Goal: Contribute content: Add original content to the website for others to see

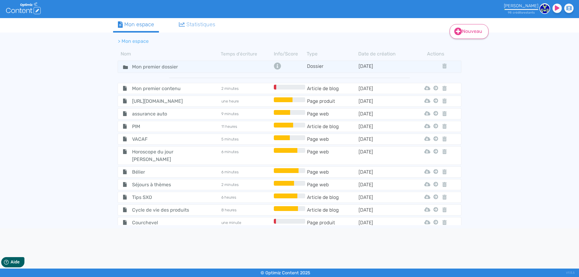
click at [464, 29] on link "Nouveau" at bounding box center [469, 31] width 39 height 15
click at [464, 51] on button "Contenu" at bounding box center [473, 47] width 48 height 10
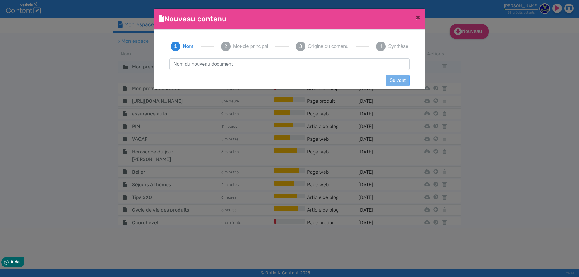
scroll to position [0, 0]
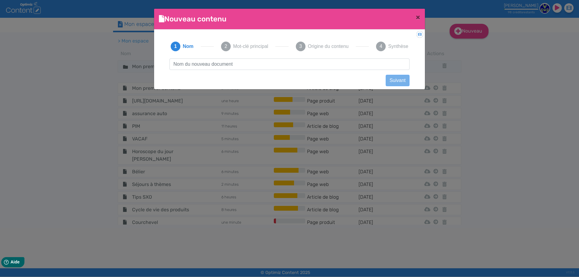
type input "L'ipsumdol sitametconse adipiscingel : s'doeiusmodt incididu utla etdol magnaal…"
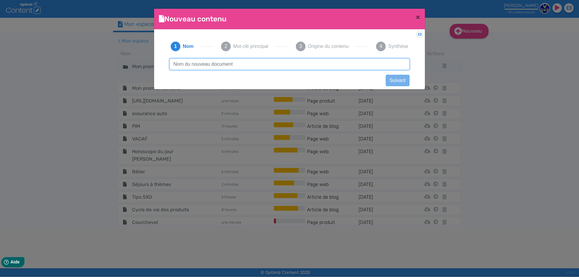
paste input "Éventail publicitaire personnalisé"
drag, startPoint x: 218, startPoint y: 64, endPoint x: 193, endPoint y: 64, distance: 24.8
click at [193, 64] on input "Éventail publicitaire personnalisé" at bounding box center [290, 64] width 240 height 11
drag, startPoint x: 264, startPoint y: 60, endPoint x: 62, endPoint y: 75, distance: 201.9
click at [62, 75] on ngb-modal-window "Nouveau contenu × Didacticiel: Créer un document 1 Nom 2 Mot-clé principal 3 Or…" at bounding box center [289, 138] width 579 height 277
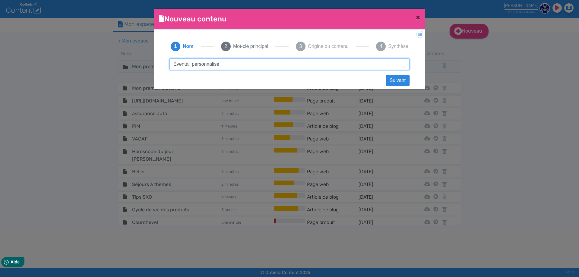
type input "Éventail personnalisé"
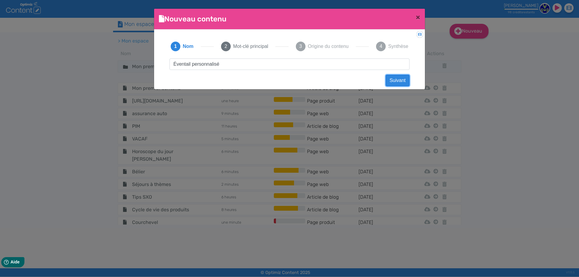
click at [409, 81] on button "Suivant" at bounding box center [398, 80] width 24 height 11
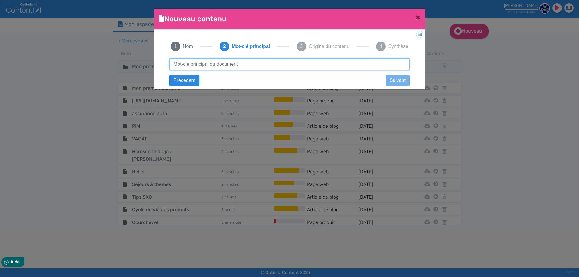
paste input "Éventail personnalisé"
type input "Éventail personnalisé"
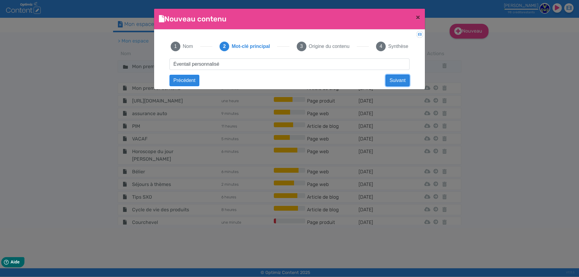
click at [397, 78] on button "Suivant" at bounding box center [398, 80] width 24 height 11
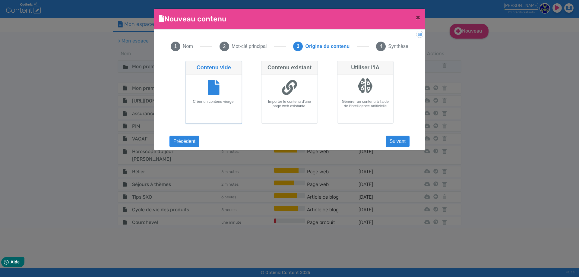
click at [280, 82] on div at bounding box center [289, 88] width 51 height 23
click at [265, 65] on input "Contenu existant Importer le contenu d'une page web existante." at bounding box center [263, 63] width 4 height 4
radio input "true"
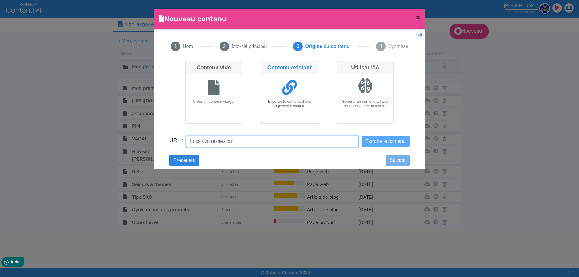
click at [321, 143] on input "URL :" at bounding box center [272, 141] width 172 height 11
paste input "[URL][DOMAIN_NAME]"
type input "[URL][DOMAIN_NAME]"
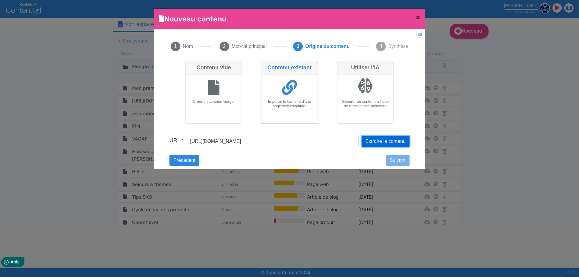
click at [367, 140] on button "Extraire le contenu" at bounding box center [386, 141] width 48 height 11
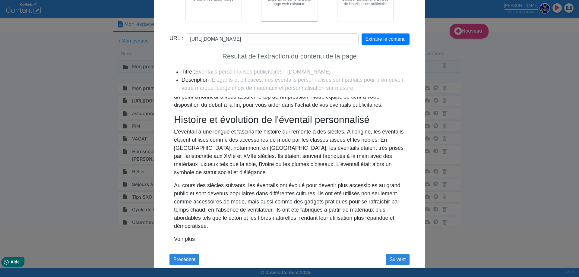
scroll to position [1317, 0]
click at [391, 262] on button "Suivant" at bounding box center [398, 259] width 24 height 11
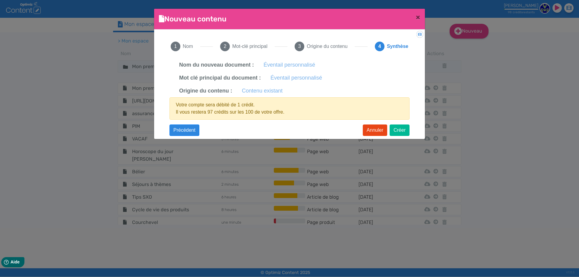
scroll to position [0, 0]
click at [399, 129] on button "Créer" at bounding box center [400, 130] width 20 height 11
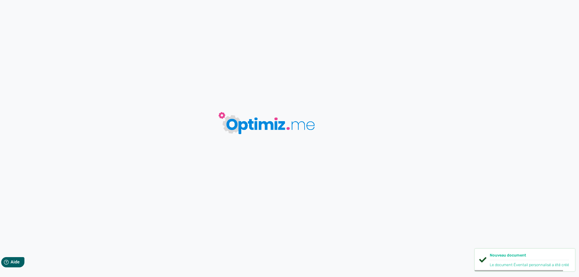
type input "Éventail personnalisé"
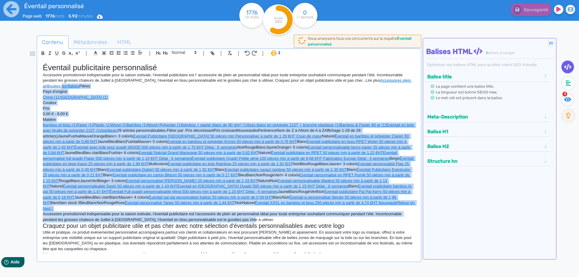
drag, startPoint x: 250, startPoint y: 214, endPoint x: 16, endPoint y: 84, distance: 267.6
click at [16, 84] on div "Contenu Métadonnées HTML | | H3 H4 H5 H6 Normal | | | | Éventail publicitaire p…" at bounding box center [296, 173] width 565 height 286
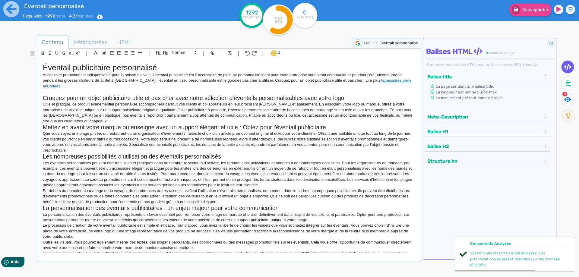
click at [232, 153] on h2 "Les nombreuses possibilités d'utilisation des éventails personnalisés" at bounding box center [229, 156] width 373 height 7
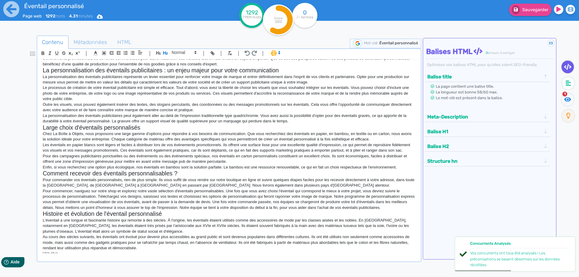
scroll to position [139, 0]
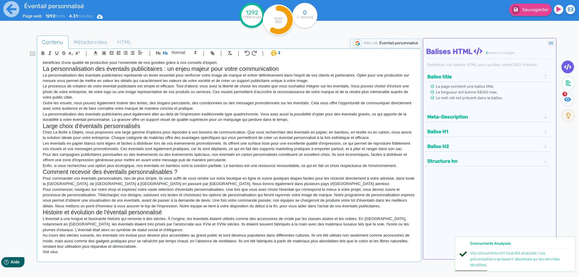
click at [208, 146] on p "Les éventails en papier blancs sont légers et faciles à distribuer lors de vos …" at bounding box center [229, 146] width 373 height 11
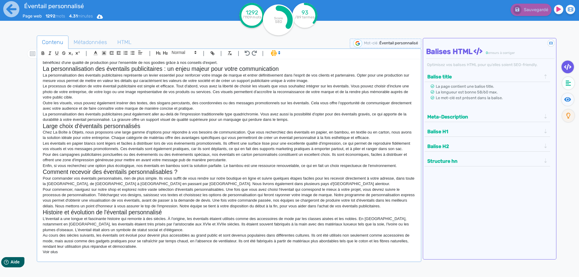
click at [217, 84] on p "Le processus de création de votre éventail publicitaire est simple et efficace.…" at bounding box center [229, 92] width 373 height 17
click at [212, 116] on p "La personnalisation des éventails publicitaires peut également aller au-delà de…" at bounding box center [229, 117] width 373 height 11
click at [566, 85] on icon at bounding box center [568, 83] width 5 height 6
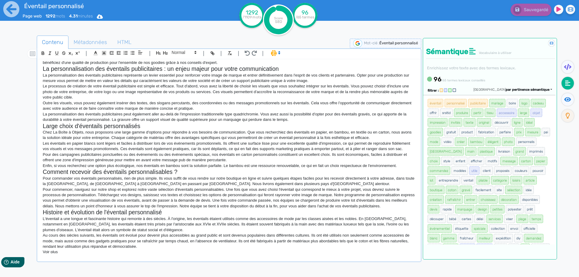
click at [454, 89] on icon at bounding box center [454, 90] width 3 height 4
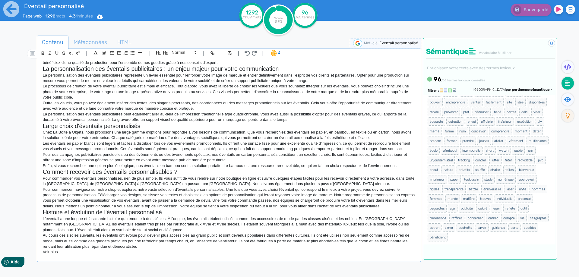
scroll to position [30, 0]
click at [563, 103] on fa-icon at bounding box center [568, 99] width 12 height 13
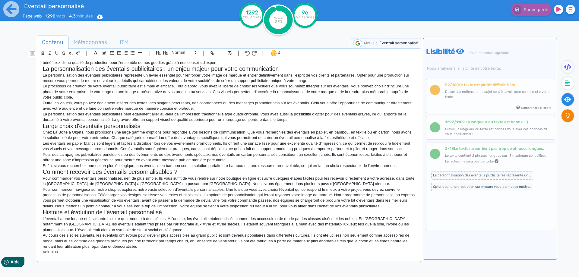
click at [566, 119] on fa-icon at bounding box center [568, 116] width 12 height 13
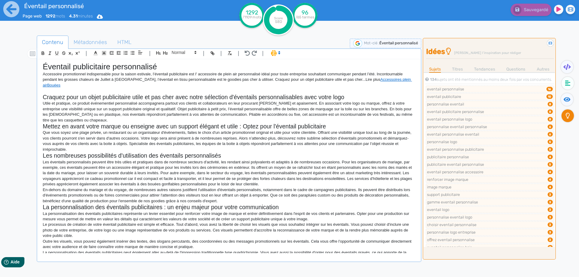
scroll to position [0, 0]
